Goal: Information Seeking & Learning: Learn about a topic

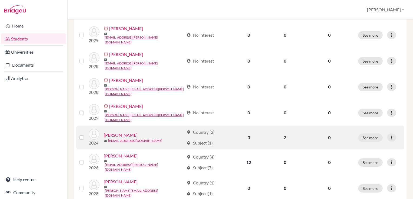
scroll to position [135, 0]
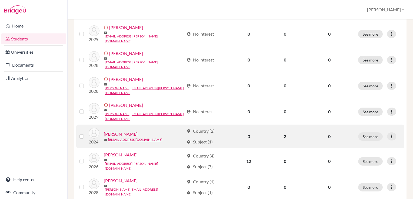
click at [114, 131] on link "Etcu, Bianca" at bounding box center [121, 134] width 34 height 6
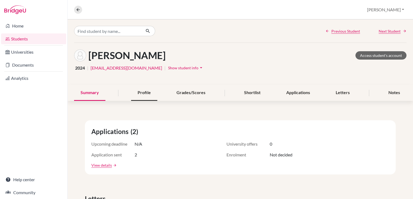
click at [149, 93] on div "Profile" at bounding box center [144, 93] width 26 height 16
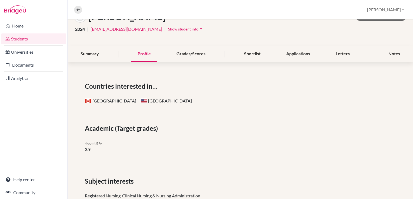
scroll to position [54, 0]
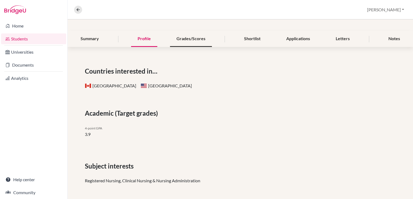
click at [187, 38] on div "Grades/Scores" at bounding box center [191, 39] width 42 height 16
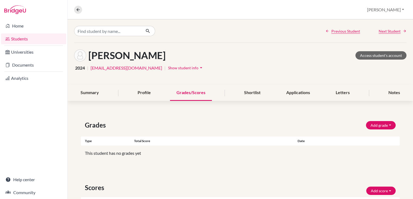
click at [297, 76] on div "Etcu, Bianca Access student's account 2024 | biancaetcu19@gmail.com | Show stud…" at bounding box center [240, 64] width 345 height 42
click at [142, 93] on div "Profile" at bounding box center [144, 93] width 26 height 16
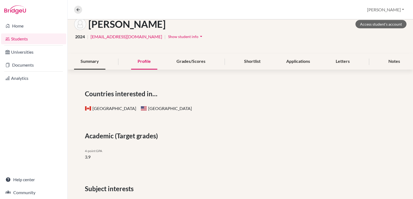
scroll to position [22, 0]
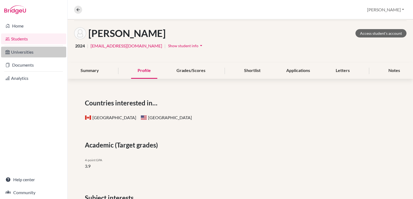
click at [28, 53] on link "Universities" at bounding box center [33, 52] width 65 height 11
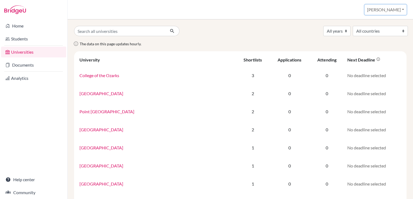
click at [396, 11] on button "[PERSON_NAME]" at bounding box center [385, 10] width 42 height 10
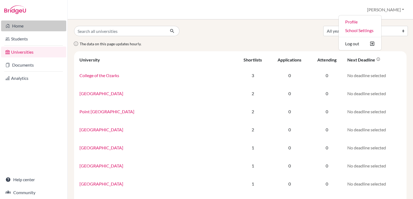
click at [16, 26] on link "Home" at bounding box center [33, 26] width 65 height 11
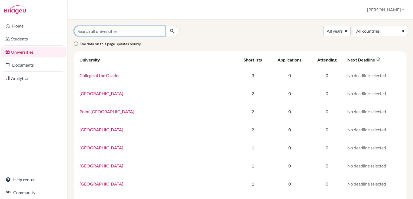
click at [95, 31] on input "Search all universities" at bounding box center [119, 31] width 91 height 10
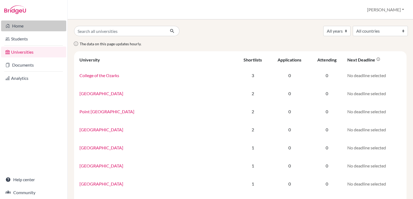
click at [23, 27] on link "Home" at bounding box center [33, 26] width 65 height 11
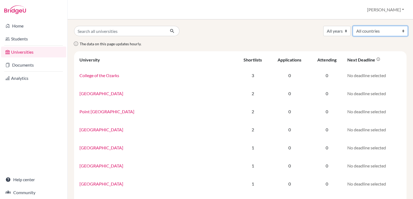
click at [386, 34] on select "All countries Canada South Africa United Kingdom United States of America" at bounding box center [380, 31] width 55 height 10
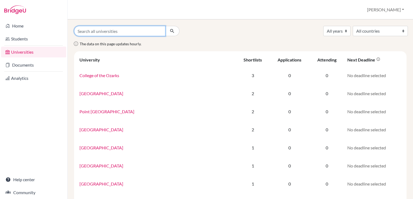
click at [100, 32] on input "Search all universities" at bounding box center [119, 31] width 91 height 10
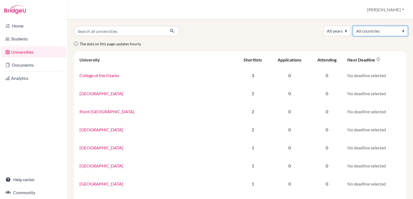
click at [382, 32] on select "All countries Canada South Africa United Kingdom United States of America" at bounding box center [380, 31] width 55 height 10
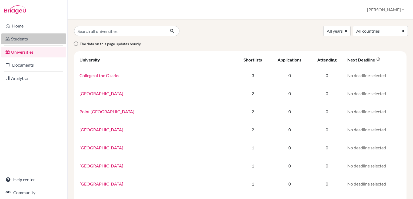
click at [26, 40] on link "Students" at bounding box center [33, 38] width 65 height 11
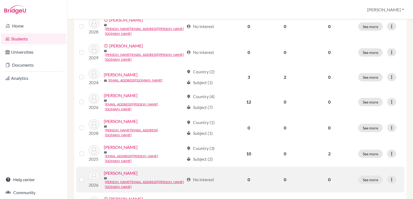
scroll to position [194, 0]
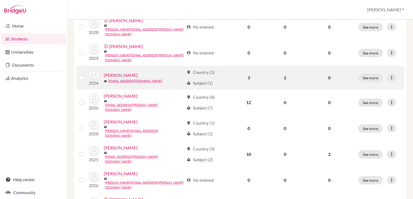
click at [112, 72] on link "[PERSON_NAME]" at bounding box center [121, 75] width 34 height 6
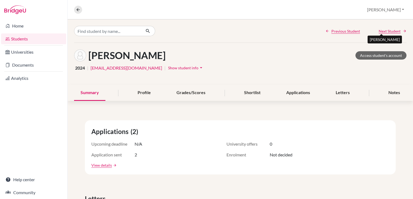
click at [387, 32] on span "Next Student" at bounding box center [389, 31] width 22 height 6
click at [387, 31] on span "Next Student" at bounding box center [389, 31] width 22 height 6
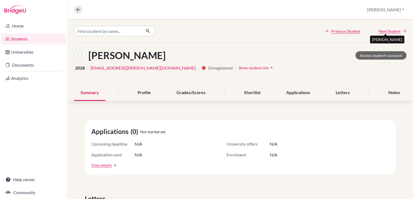
click at [387, 31] on span "Next Student" at bounding box center [389, 31] width 22 height 6
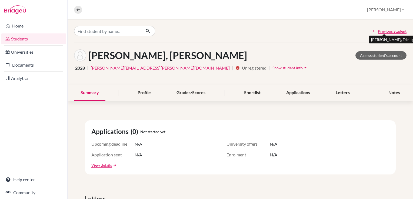
click at [386, 31] on span "Previous Student" at bounding box center [392, 31] width 29 height 6
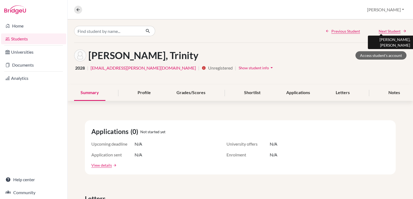
click at [386, 31] on span "Next Student" at bounding box center [389, 31] width 22 height 6
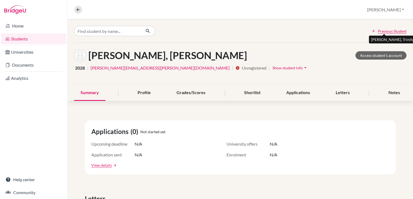
click at [386, 31] on span "Previous Student" at bounding box center [392, 31] width 29 height 6
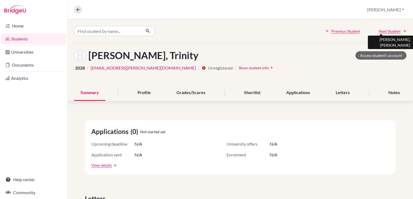
click at [386, 31] on span "Next Student" at bounding box center [389, 31] width 22 height 6
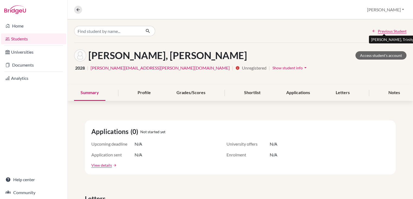
click at [384, 31] on span "Previous Student" at bounding box center [392, 31] width 29 height 6
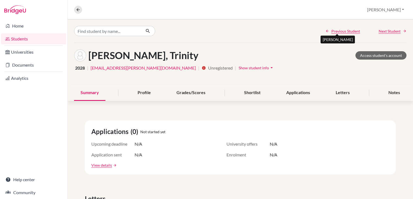
click at [333, 31] on span "Previous Student" at bounding box center [345, 31] width 29 height 6
click at [331, 31] on span "Previous Student" at bounding box center [345, 31] width 29 height 6
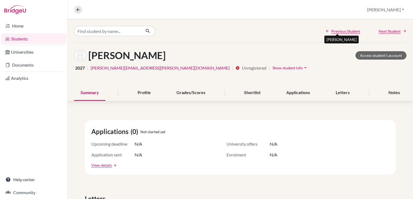
click at [331, 31] on span "Previous Student" at bounding box center [345, 31] width 29 height 6
click at [332, 31] on span "Previous Student" at bounding box center [345, 31] width 29 height 6
click at [333, 31] on span "Previous Student" at bounding box center [345, 31] width 29 height 6
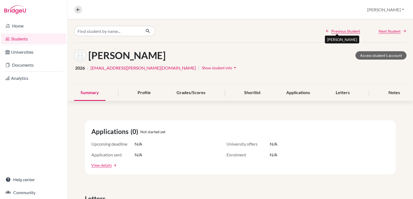
click at [334, 31] on span "Previous Student" at bounding box center [345, 31] width 29 height 6
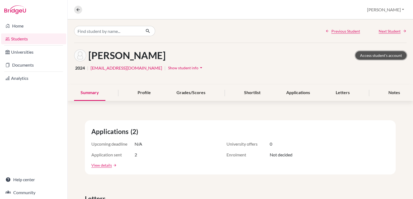
click at [377, 54] on link "Access student's account" at bounding box center [380, 55] width 51 height 8
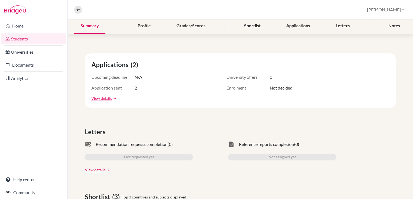
scroll to position [27, 0]
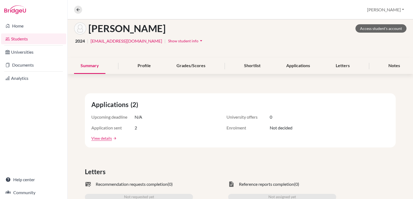
click at [20, 37] on link "Students" at bounding box center [33, 38] width 65 height 11
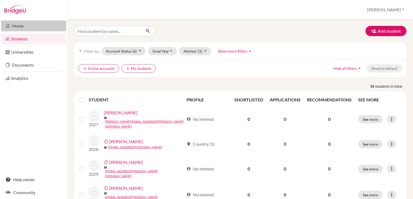
click at [19, 24] on link "Home" at bounding box center [33, 26] width 65 height 11
